Goal: Task Accomplishment & Management: Use online tool/utility

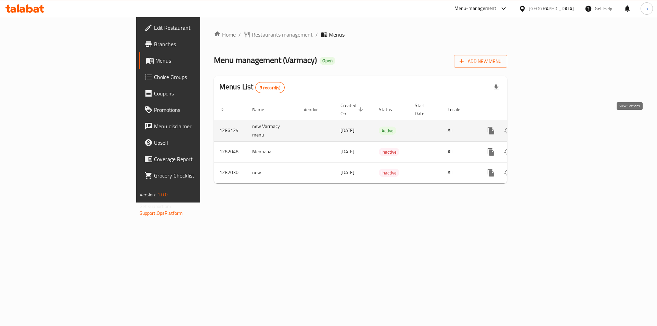
click at [544, 127] on icon "enhanced table" at bounding box center [540, 131] width 8 height 8
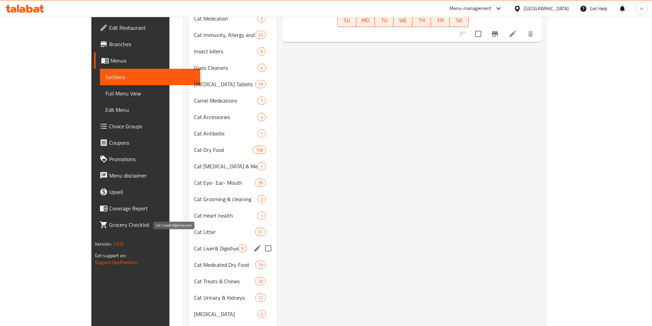
scroll to position [389, 0]
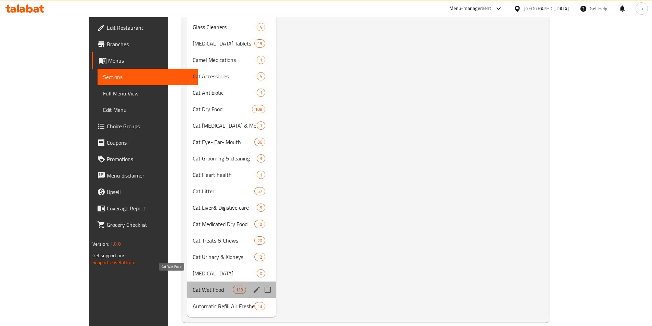
click at [193, 286] on span "Cat Wet Food" at bounding box center [213, 290] width 40 height 8
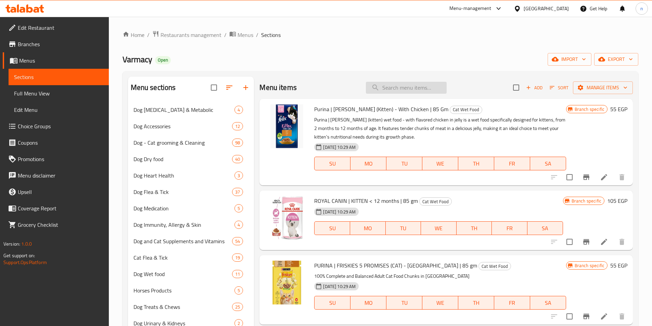
click at [388, 90] on input "search" at bounding box center [406, 88] width 81 height 12
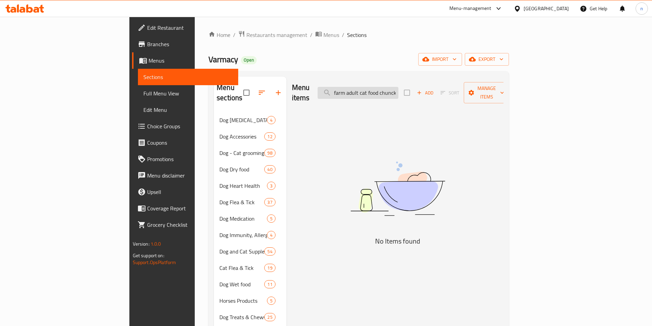
scroll to position [0, 10]
click at [398, 87] on input "ecofarm adult cat food chuncks" at bounding box center [358, 93] width 81 height 12
click at [398, 89] on input "ecofarm adult cat food chuncks" at bounding box center [358, 93] width 81 height 12
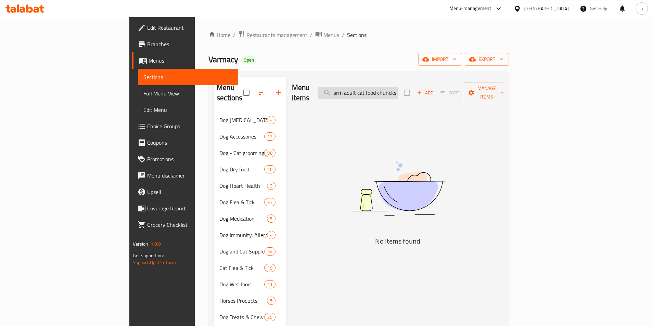
click at [398, 89] on input "ecofarm adult cat food chuncks" at bounding box center [358, 93] width 81 height 12
click at [398, 89] on input "ecofarm adult cat food cks" at bounding box center [358, 93] width 81 height 12
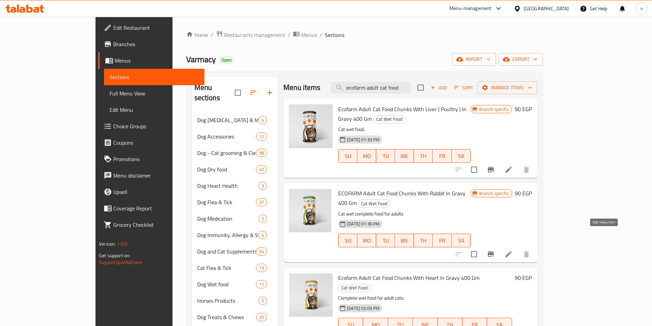
type input "ecofarm adult cat food"
click at [513, 250] on icon at bounding box center [508, 254] width 8 height 8
